Goal: Information Seeking & Learning: Learn about a topic

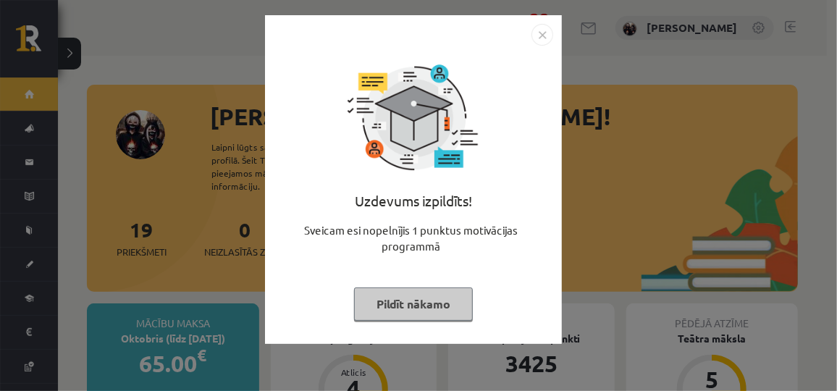
click at [374, 291] on button "Pildīt nākamo" at bounding box center [413, 303] width 119 height 33
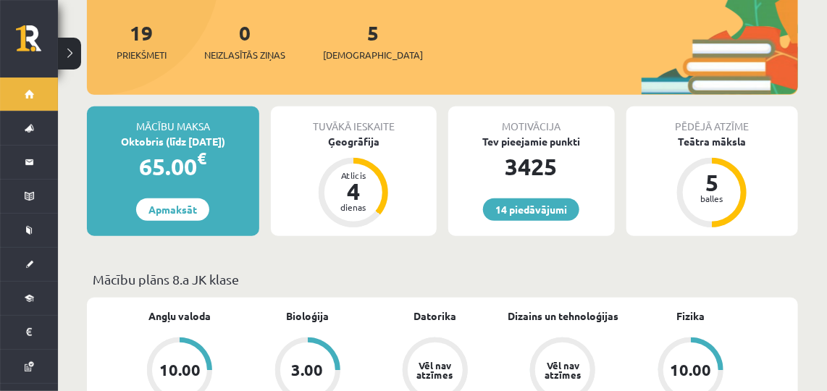
scroll to position [201, 0]
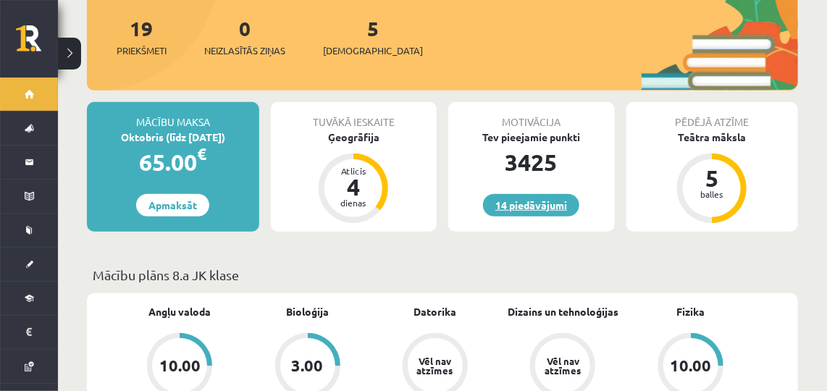
click at [503, 194] on link "14 piedāvājumi" at bounding box center [531, 205] width 96 height 22
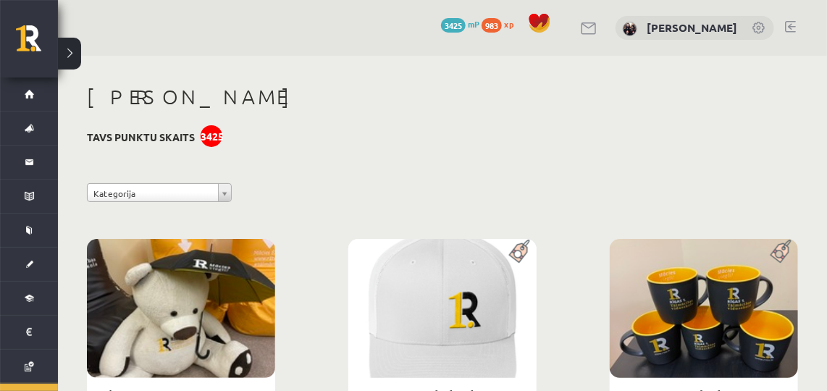
click at [786, 24] on link at bounding box center [790, 27] width 11 height 12
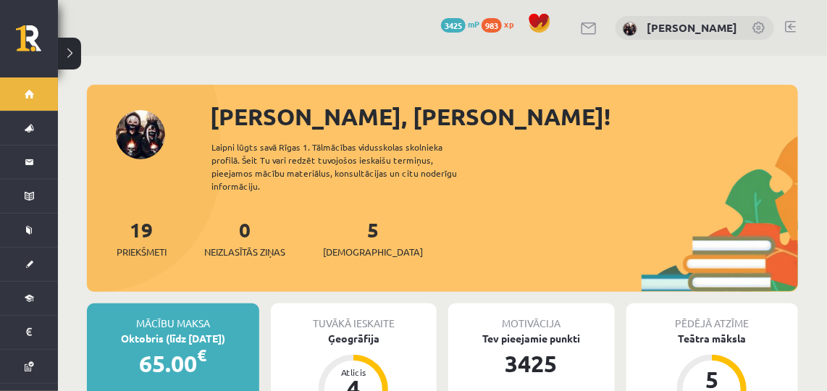
click at [216, 222] on div "0 Neizlasītās ziņas" at bounding box center [244, 236] width 81 height 45
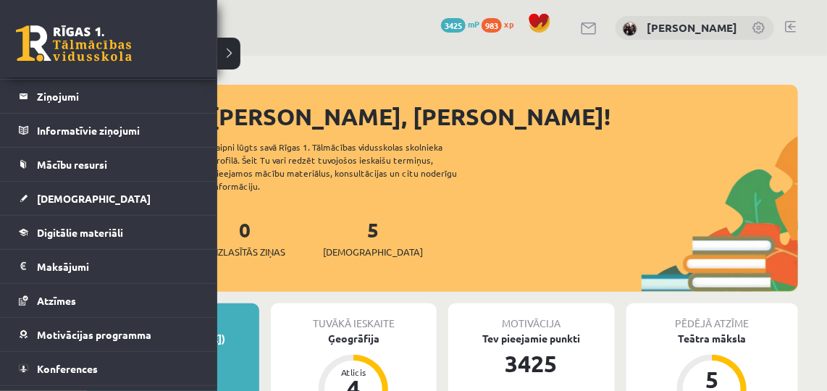
scroll to position [90, 0]
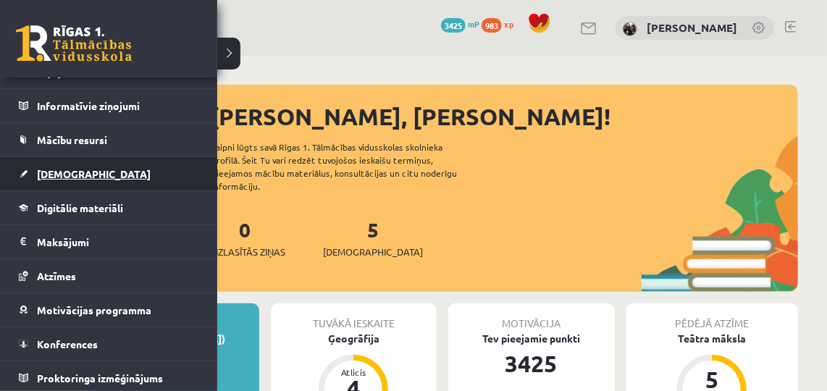
click at [48, 174] on span "[DEMOGRAPHIC_DATA]" at bounding box center [94, 173] width 114 height 13
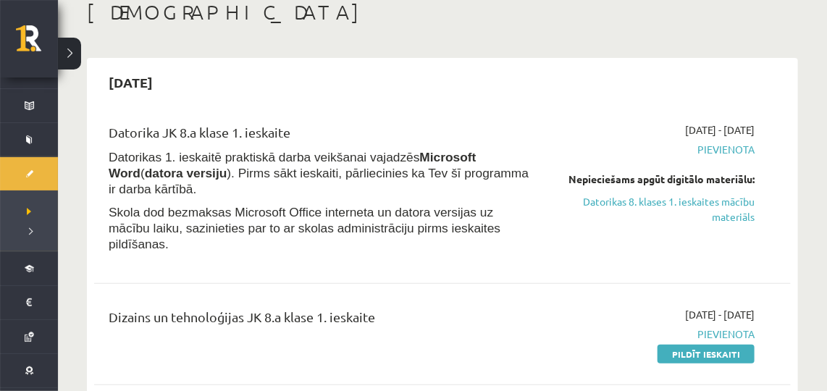
scroll to position [69, 0]
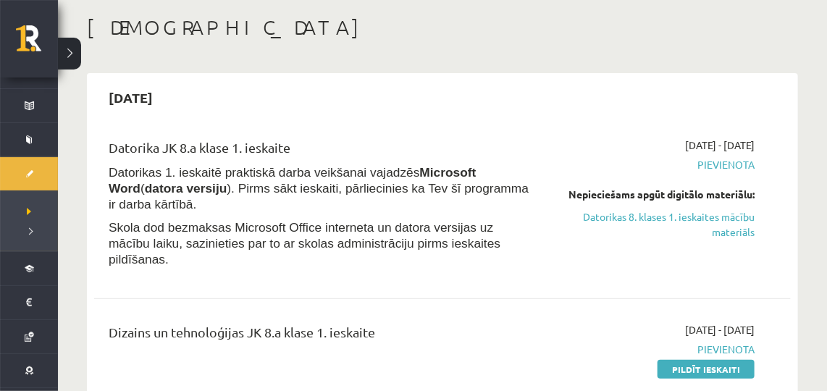
drag, startPoint x: 311, startPoint y: 81, endPoint x: 402, endPoint y: 142, distance: 109.6
click at [607, 216] on link "Datorikas 8. klases 1. ieskaites mācību materiāls" at bounding box center [654, 224] width 201 height 30
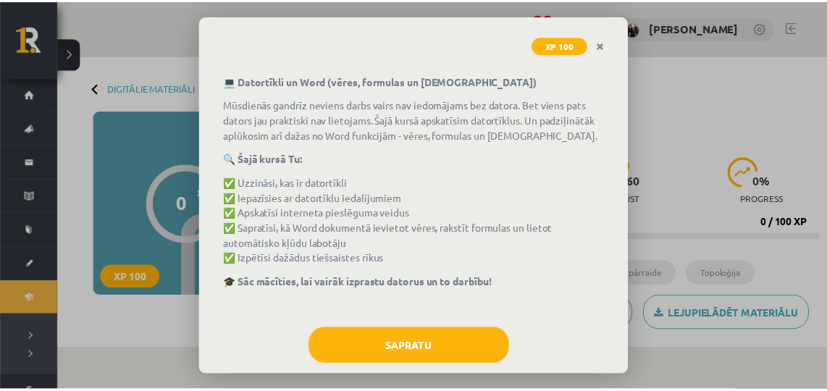
scroll to position [93, 0]
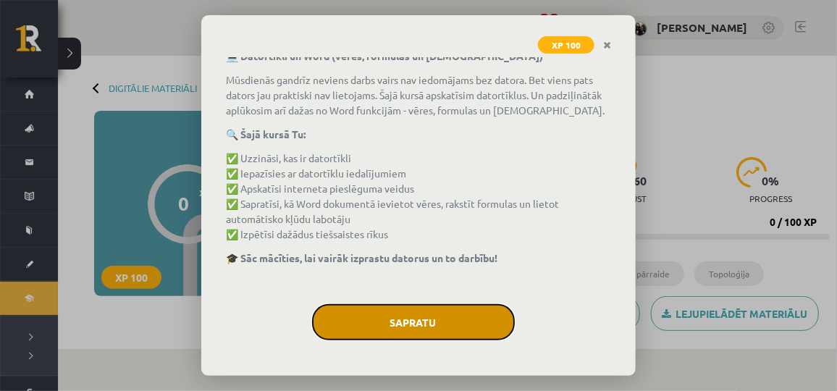
click at [429, 314] on button "Sapratu" at bounding box center [413, 322] width 203 height 36
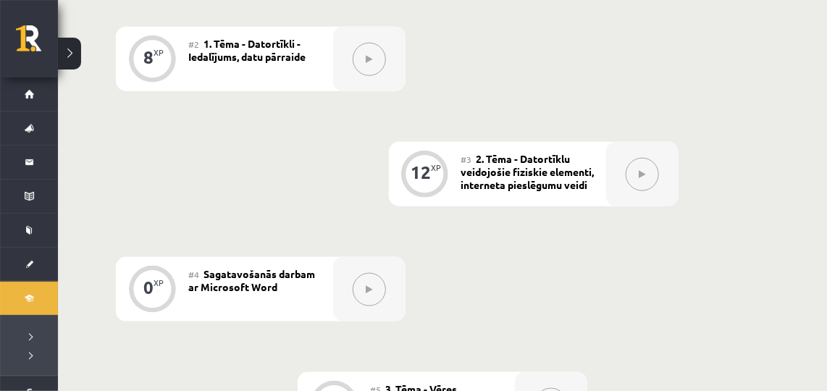
scroll to position [355, 0]
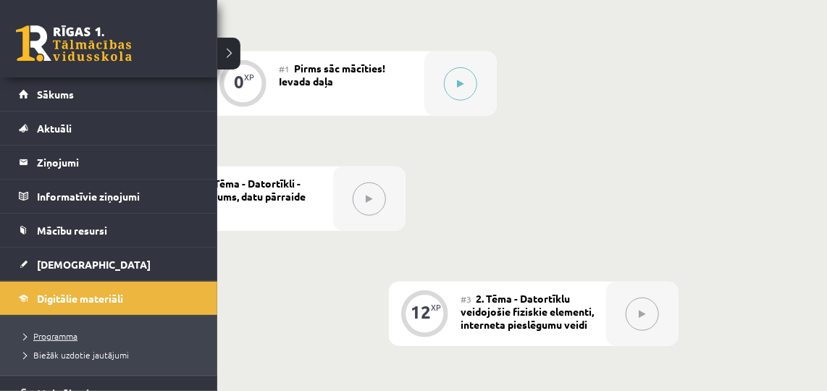
click at [54, 331] on span "Programma" at bounding box center [47, 336] width 59 height 12
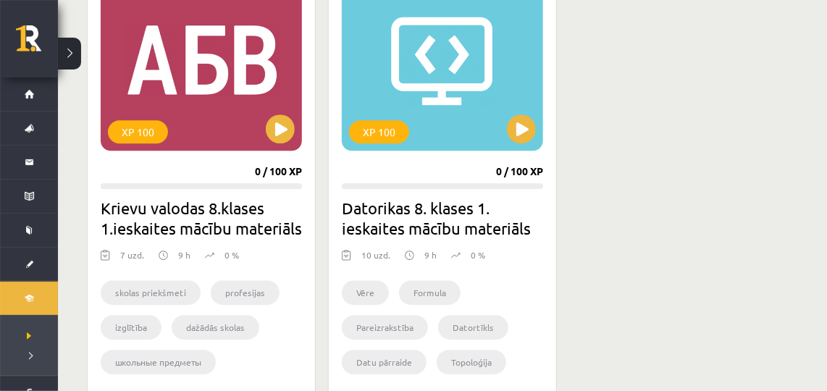
scroll to position [1313, 0]
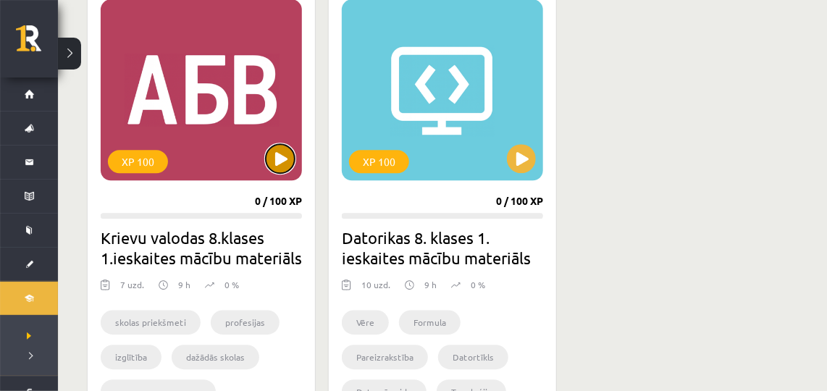
click at [284, 156] on button at bounding box center [280, 158] width 29 height 29
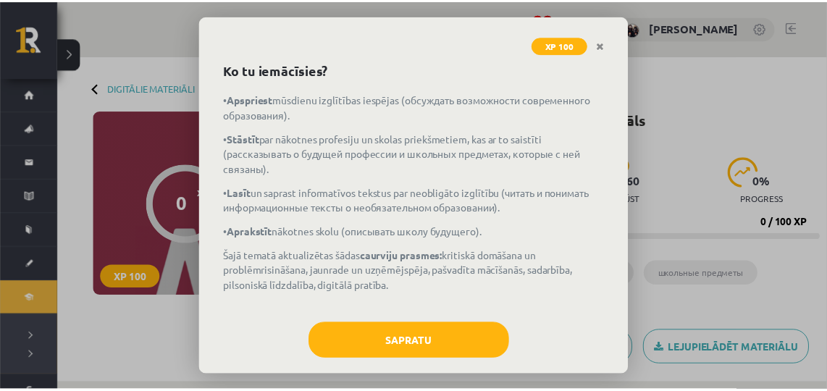
scroll to position [77, 0]
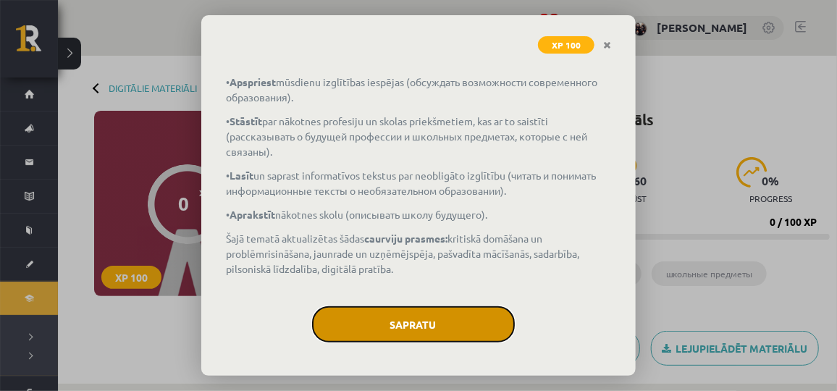
click at [433, 306] on button "Sapratu" at bounding box center [413, 324] width 203 height 36
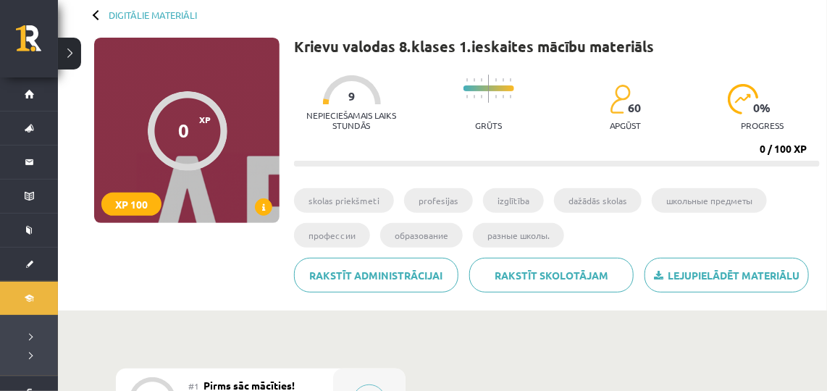
scroll to position [0, 0]
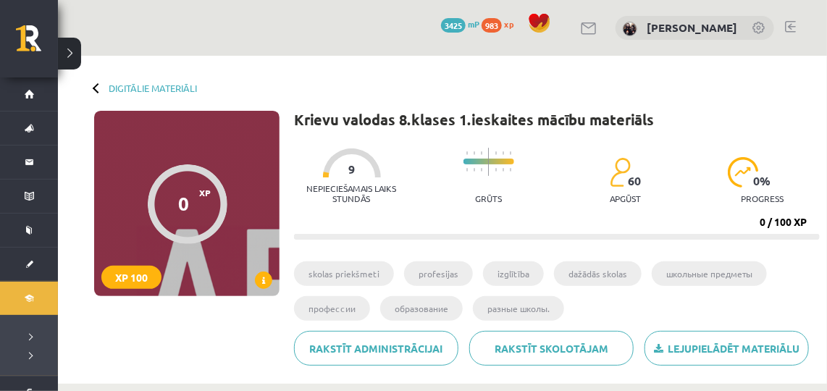
click at [788, 28] on link at bounding box center [790, 27] width 11 height 12
